Goal: Information Seeking & Learning: Find specific fact

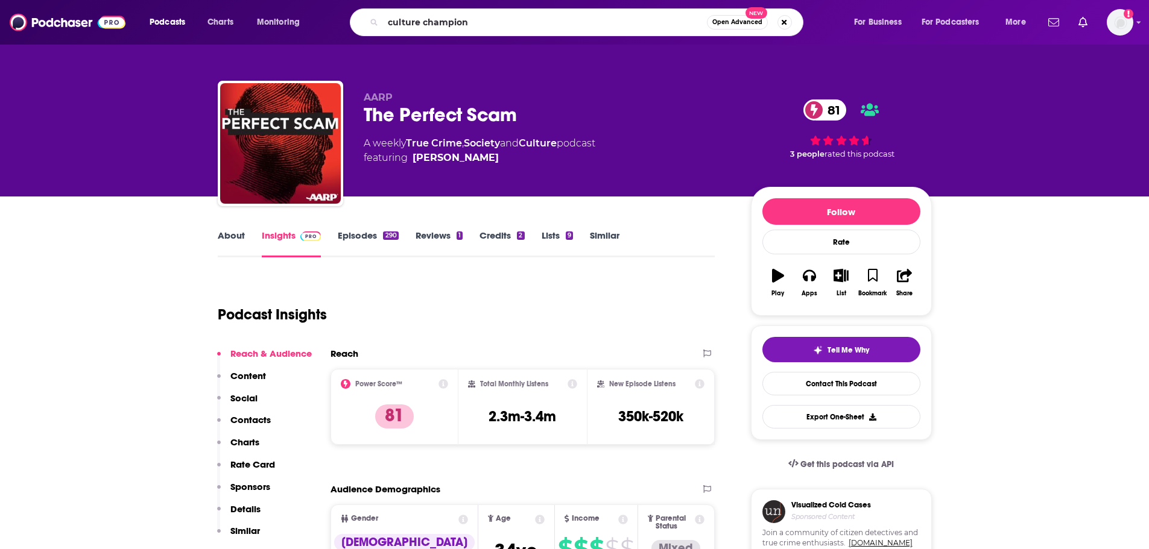
type input "culture champions"
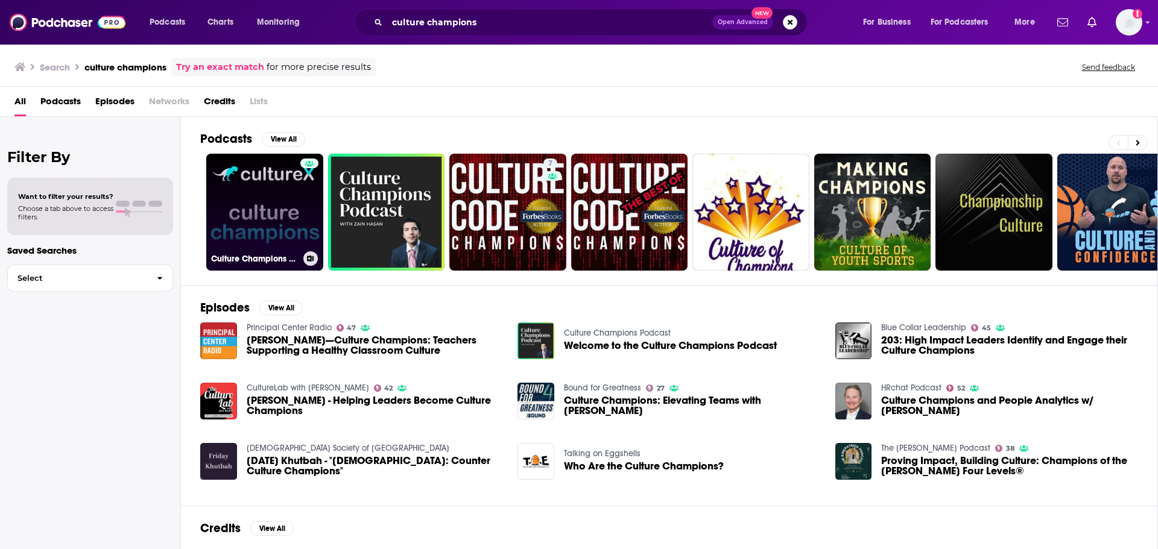
click at [274, 209] on link "Culture Champions by CultureX" at bounding box center [264, 212] width 117 height 117
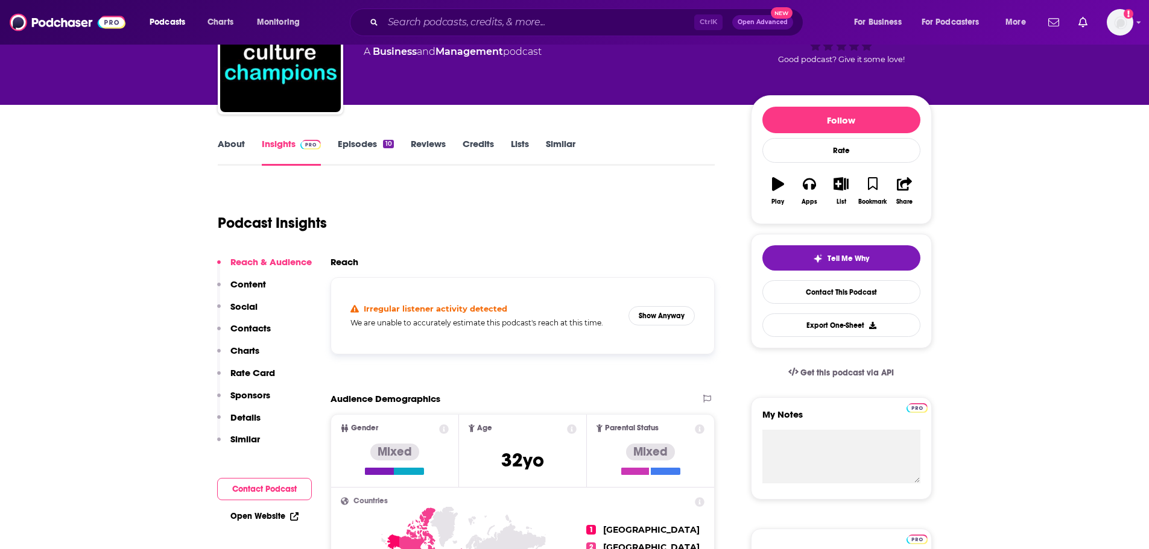
scroll to position [99, 0]
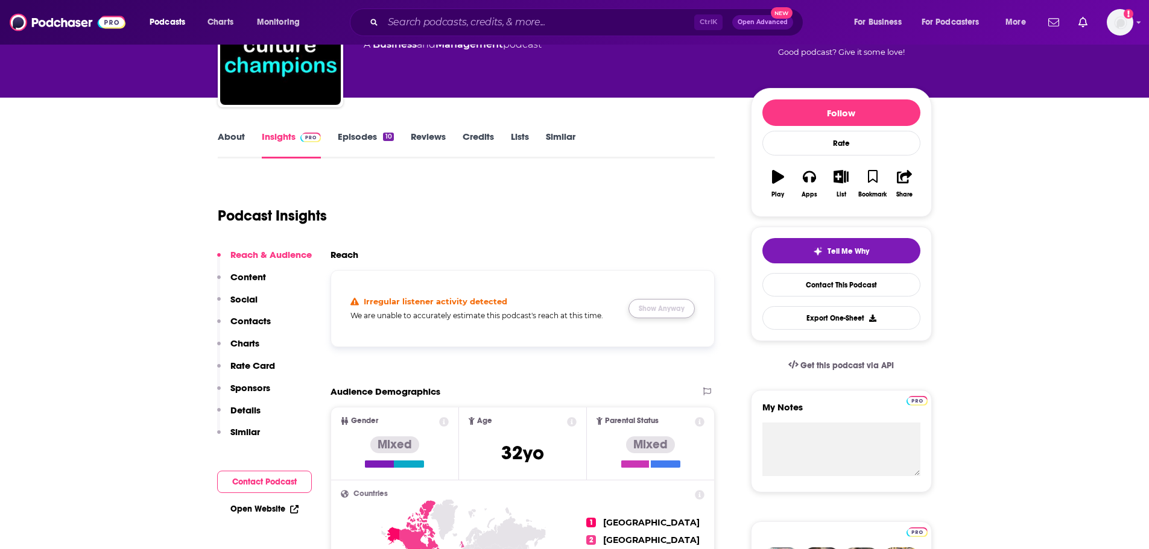
click at [672, 306] on button "Show Anyway" at bounding box center [661, 308] width 66 height 19
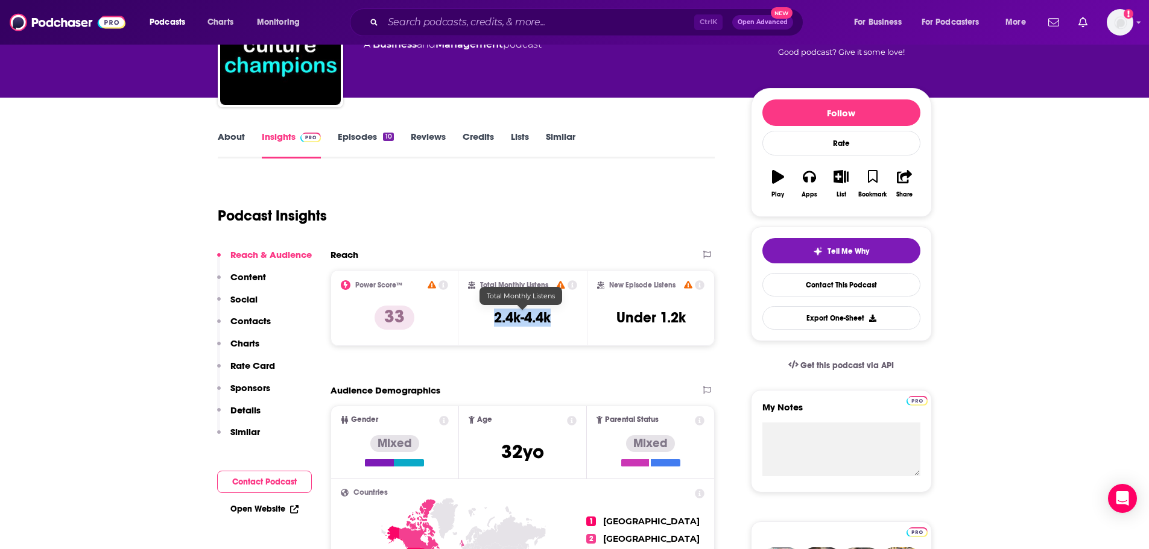
drag, startPoint x: 551, startPoint y: 321, endPoint x: 492, endPoint y: 321, distance: 58.5
click at [492, 321] on div "Total Monthly Listens 2.4k-4.4k" at bounding box center [522, 307] width 109 height 55
copy h3 "2.4k-4.4k"
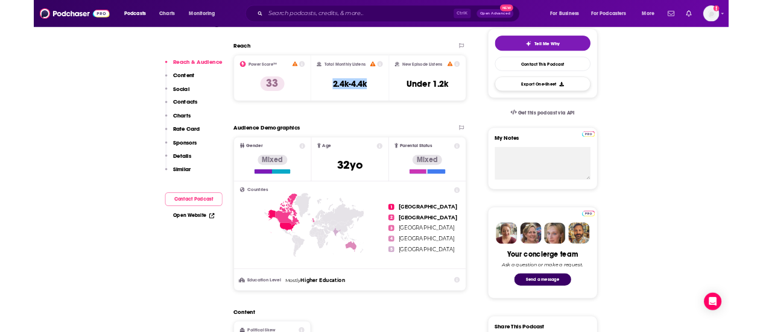
scroll to position [278, 0]
